Goal: Task Accomplishment & Management: Use online tool/utility

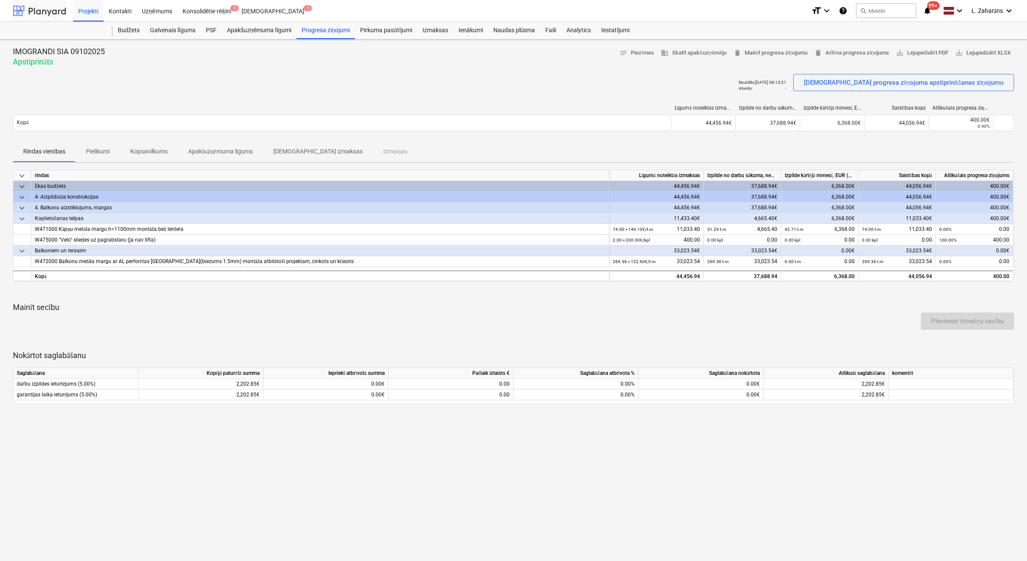
click at [49, 9] on div at bounding box center [39, 10] width 53 height 21
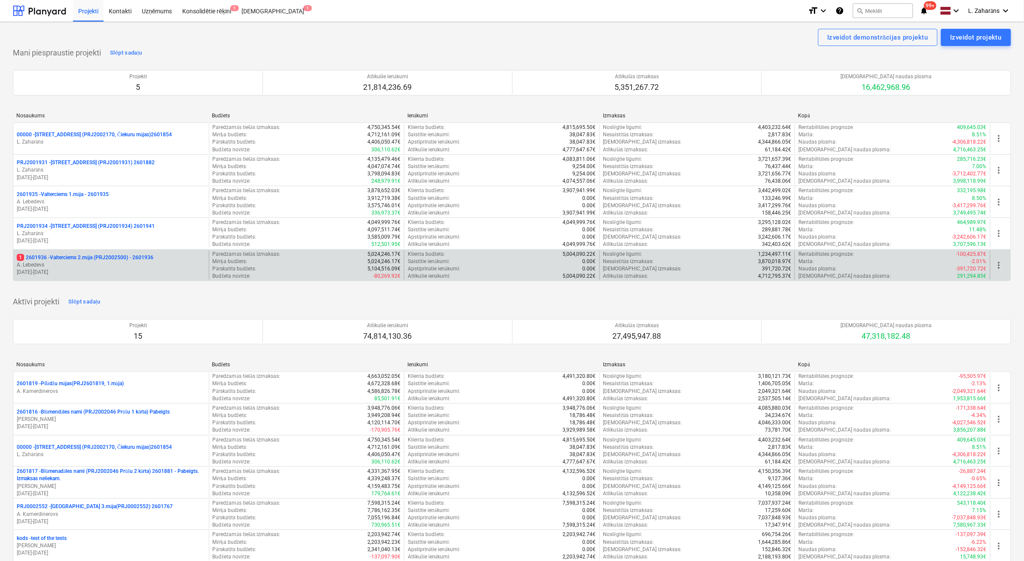
click at [78, 256] on p "1 2601936 - Valterciems 2.māja (PRJ2002500) - 2601936" at bounding box center [85, 257] width 137 height 7
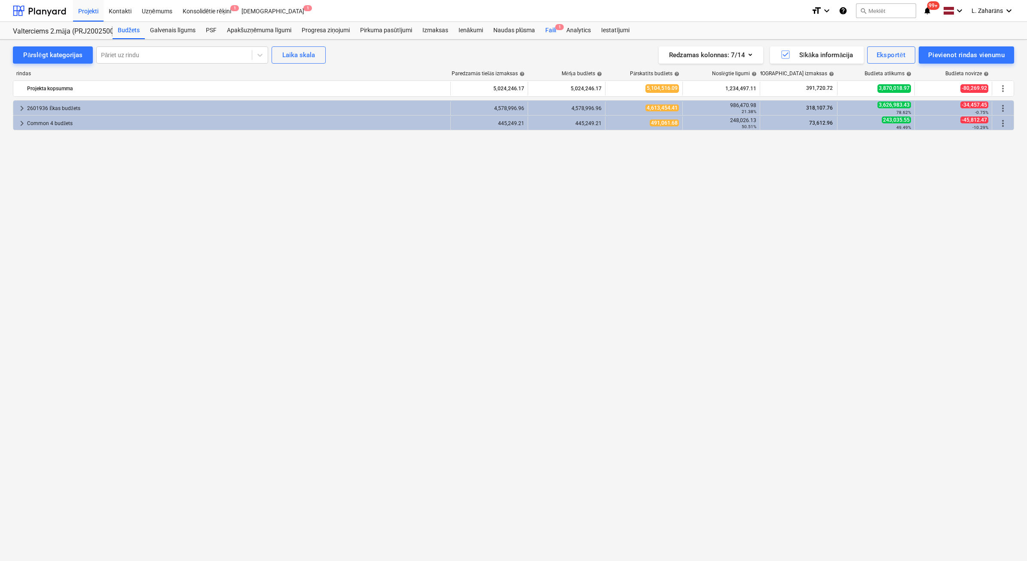
click at [548, 30] on div "Faili 1" at bounding box center [550, 30] width 21 height 17
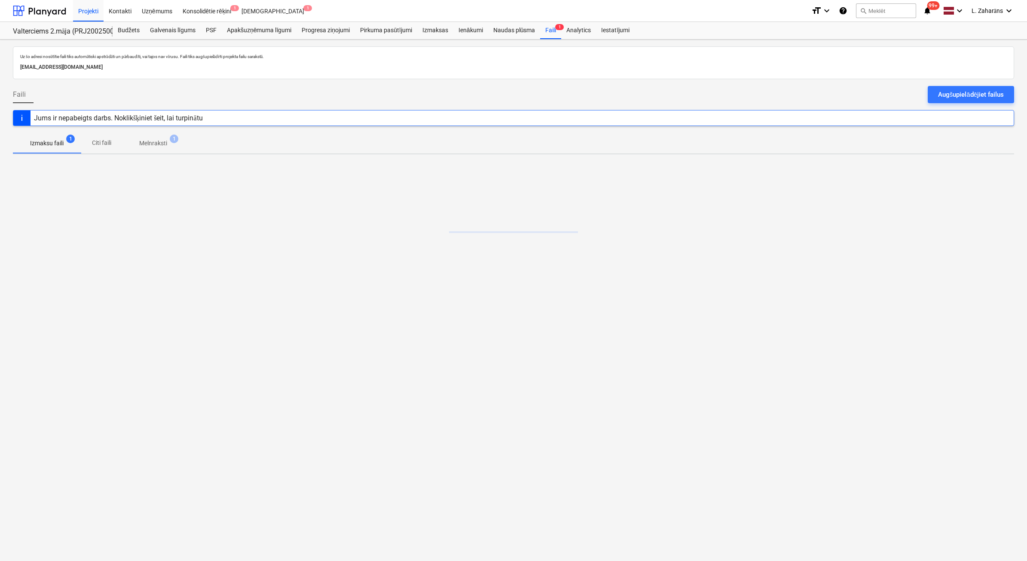
click at [147, 144] on p "Melnraksti" at bounding box center [153, 143] width 28 height 9
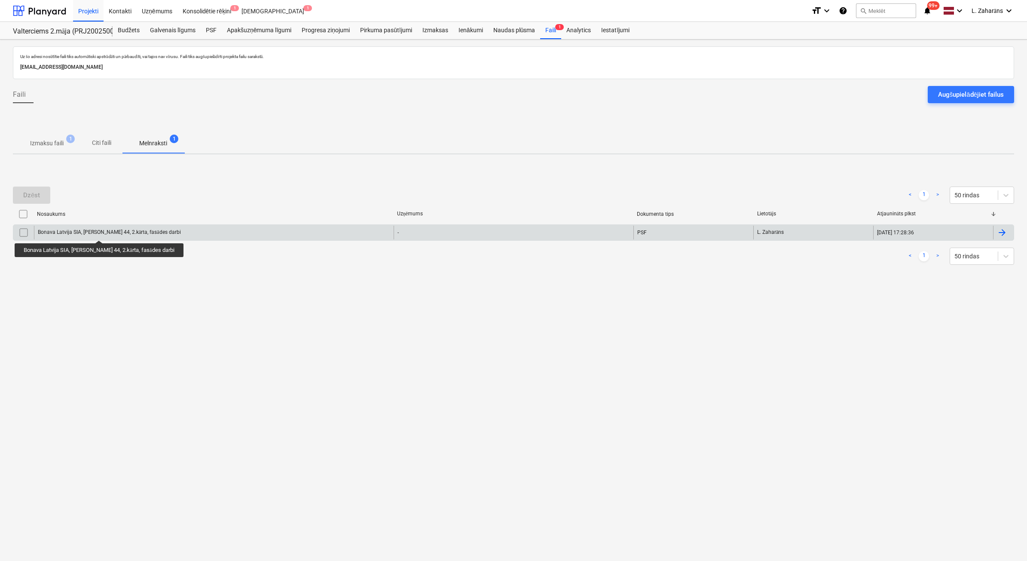
click at [98, 233] on div "Bonava Latvija SIA, [PERSON_NAME] 44, 2.kārta, fasādes darbi" at bounding box center [109, 232] width 143 height 6
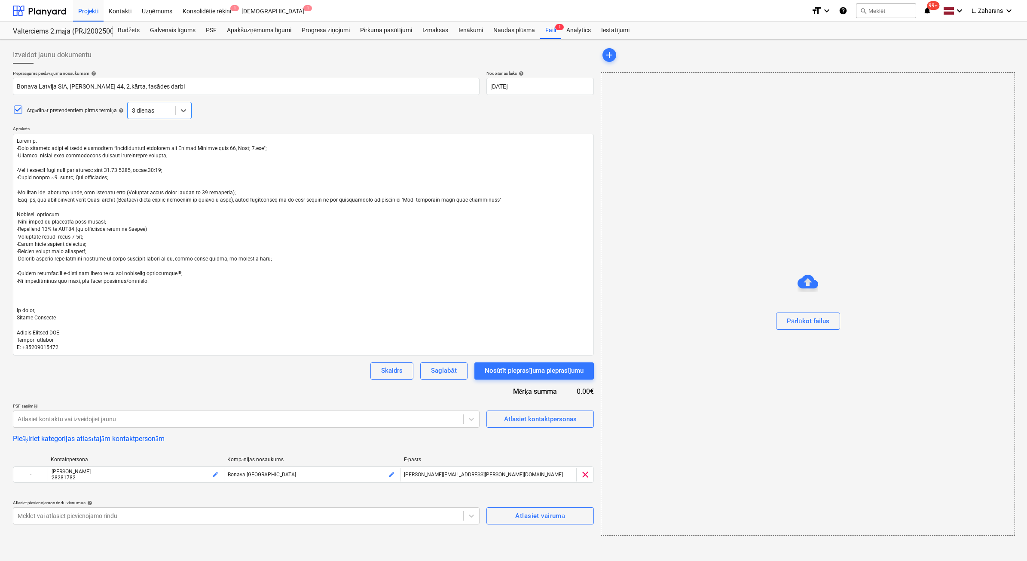
type textarea "x"
drag, startPoint x: 553, startPoint y: 29, endPoint x: 549, endPoint y: 32, distance: 4.6
click at [553, 29] on div "Faili 1" at bounding box center [550, 30] width 21 height 17
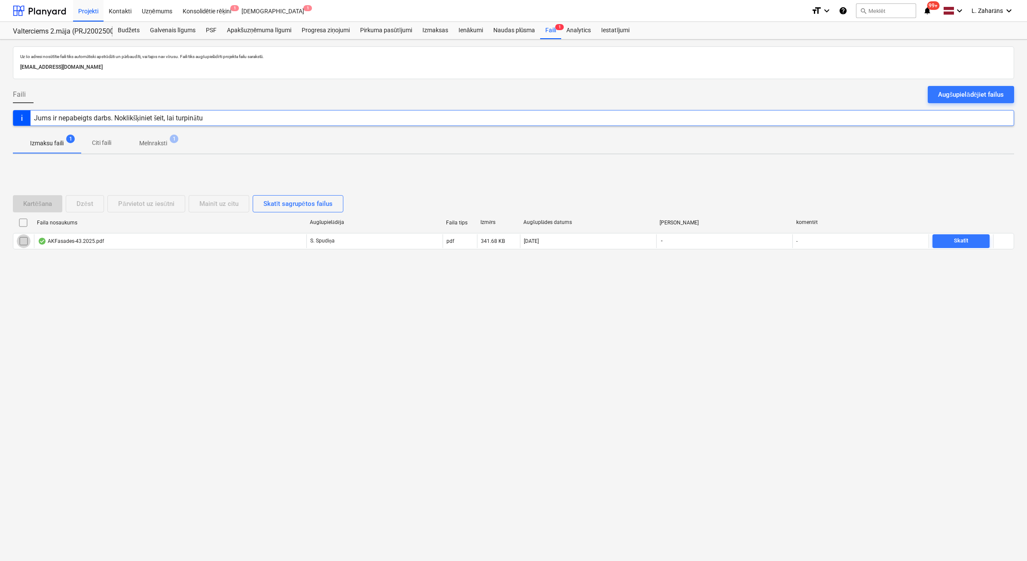
drag, startPoint x: 21, startPoint y: 241, endPoint x: 70, endPoint y: 217, distance: 53.8
click at [21, 241] on input "checkbox" at bounding box center [24, 241] width 14 height 14
click at [80, 205] on div "Dzēst" at bounding box center [85, 203] width 17 height 11
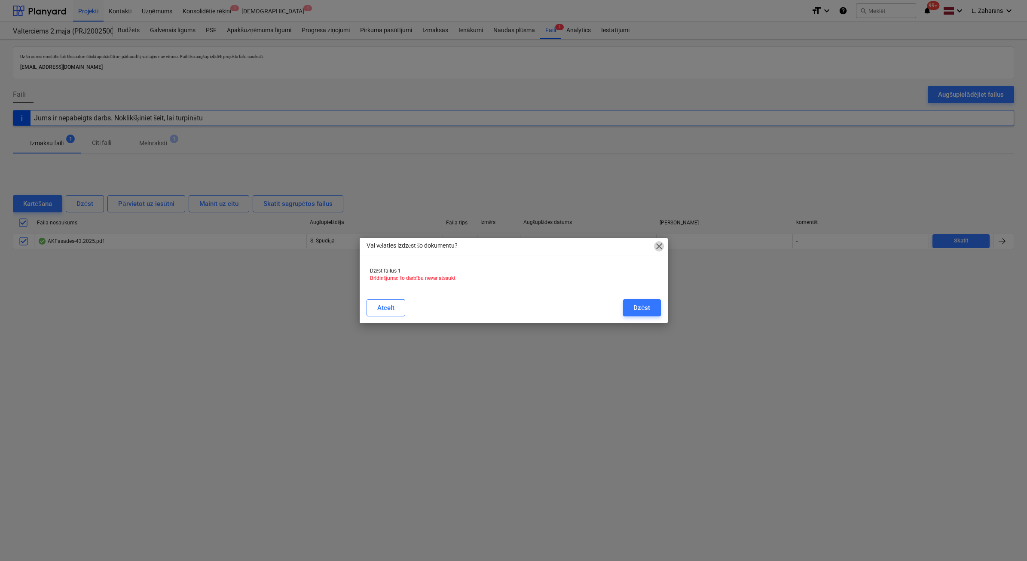
click at [661, 248] on span "close" at bounding box center [659, 246] width 10 height 10
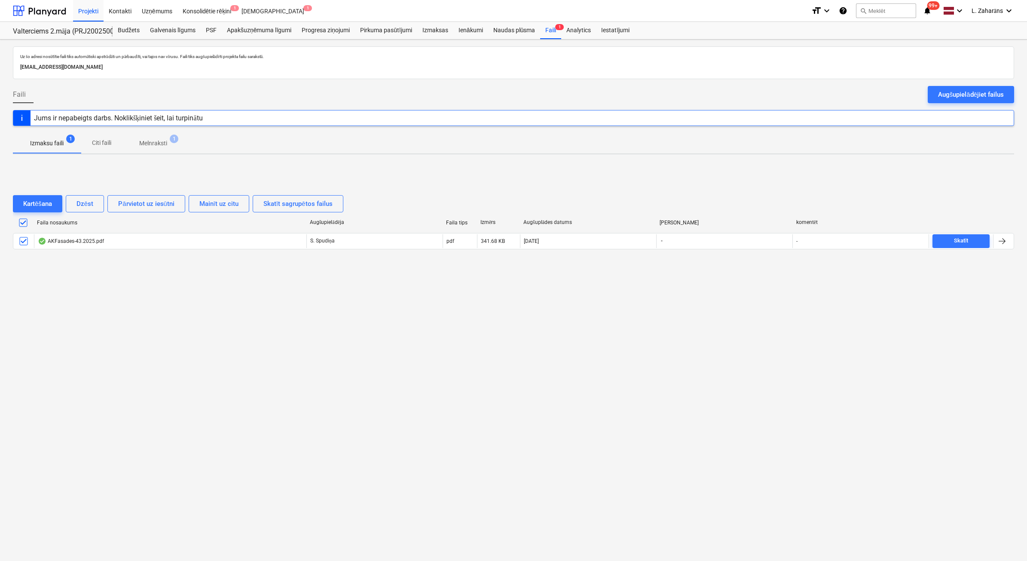
click at [145, 142] on p "Melnraksti" at bounding box center [153, 143] width 28 height 9
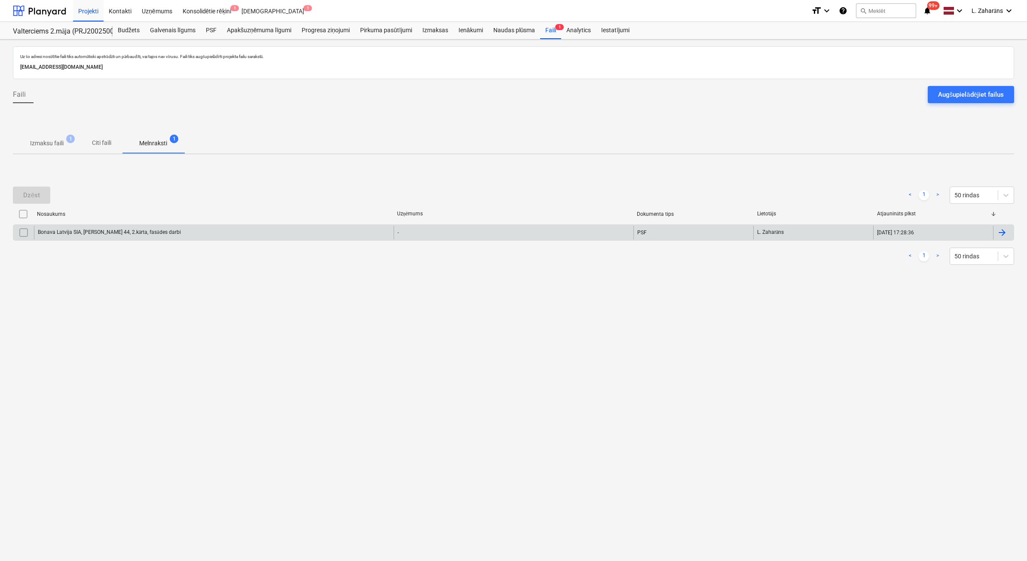
click at [27, 228] on input "checkbox" at bounding box center [24, 233] width 14 height 14
click at [28, 198] on div "Dzēst" at bounding box center [31, 195] width 17 height 11
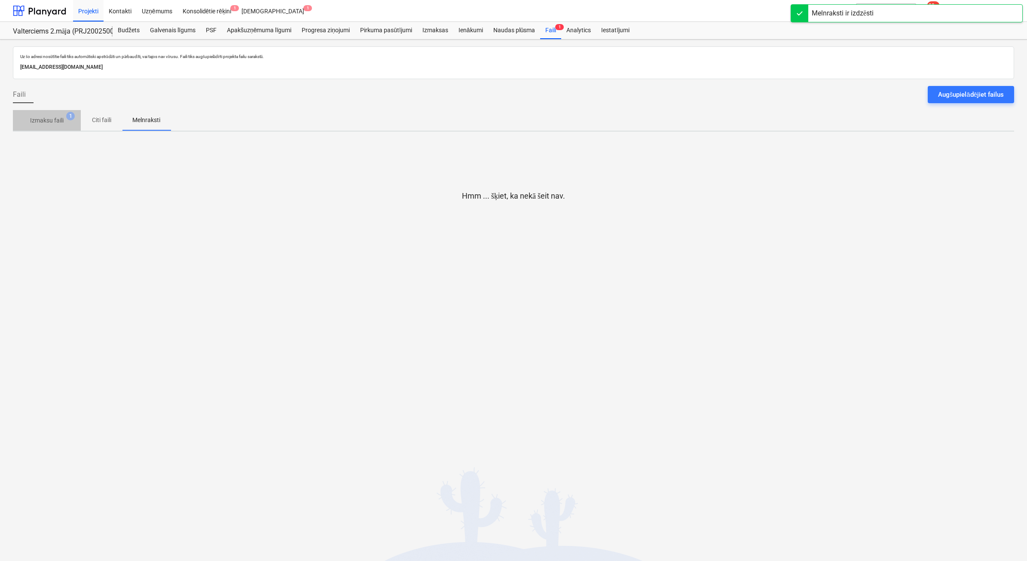
click at [43, 119] on p "Izmaksu faili" at bounding box center [47, 120] width 34 height 9
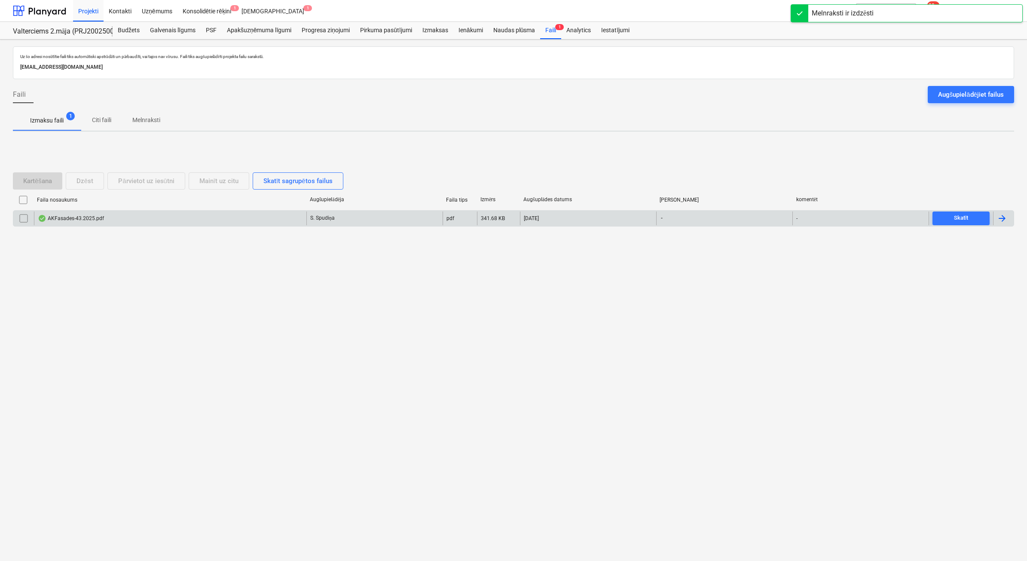
click at [70, 217] on div "AKFasades-43.2025.pdf" at bounding box center [71, 218] width 66 height 7
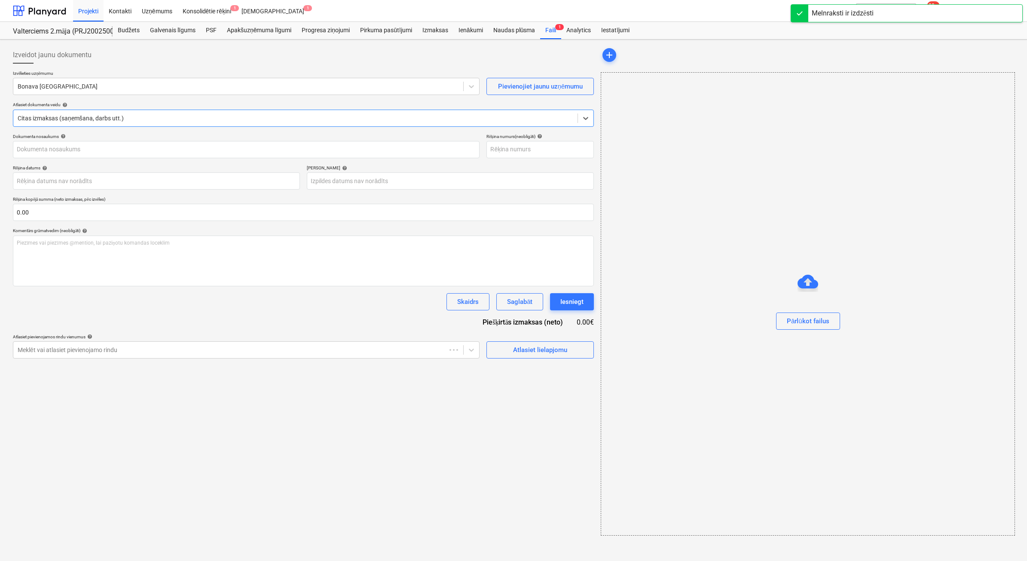
type input "40203204780"
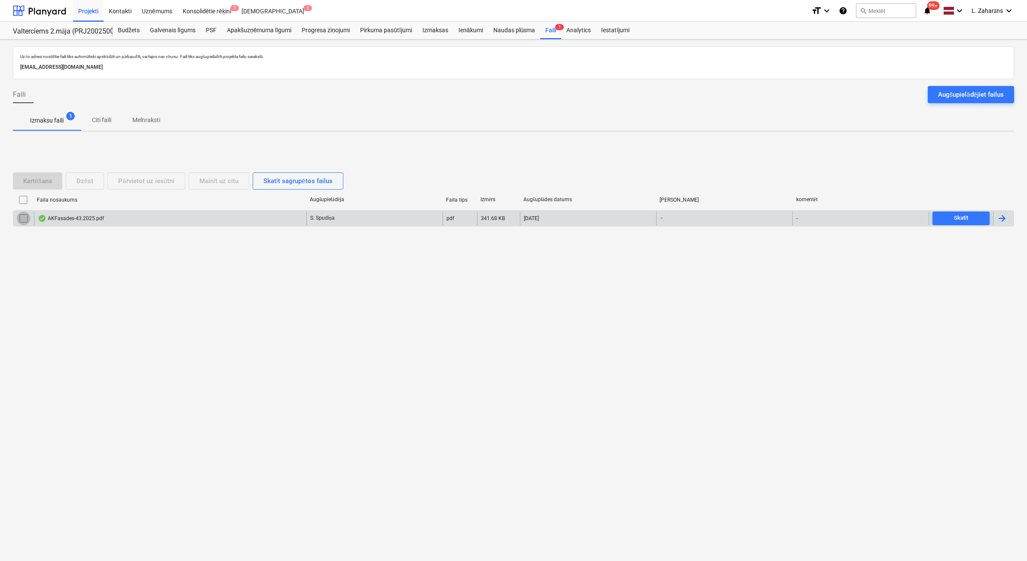
click at [29, 215] on input "checkbox" at bounding box center [24, 218] width 14 height 14
click at [82, 185] on div "Dzēst" at bounding box center [85, 180] width 17 height 11
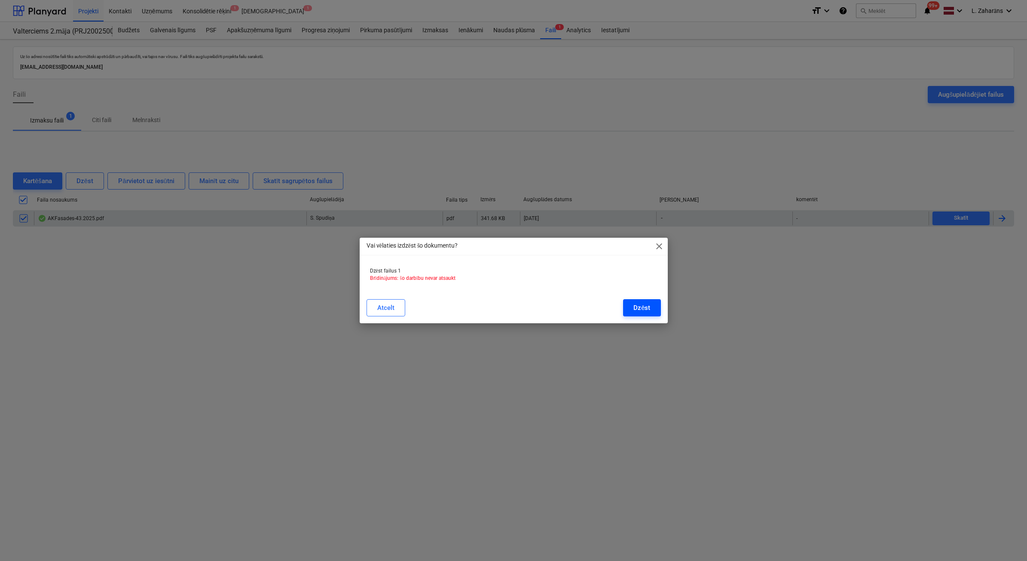
click at [650, 304] on div "Dzēst" at bounding box center [642, 307] width 17 height 11
